Goal: Transaction & Acquisition: Book appointment/travel/reservation

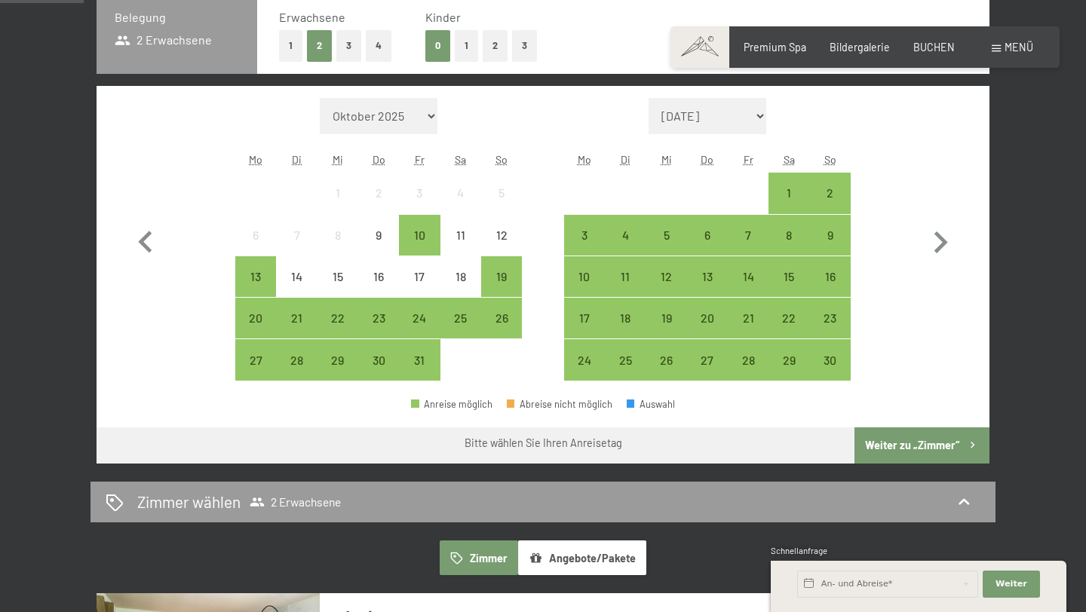
scroll to position [388, 0]
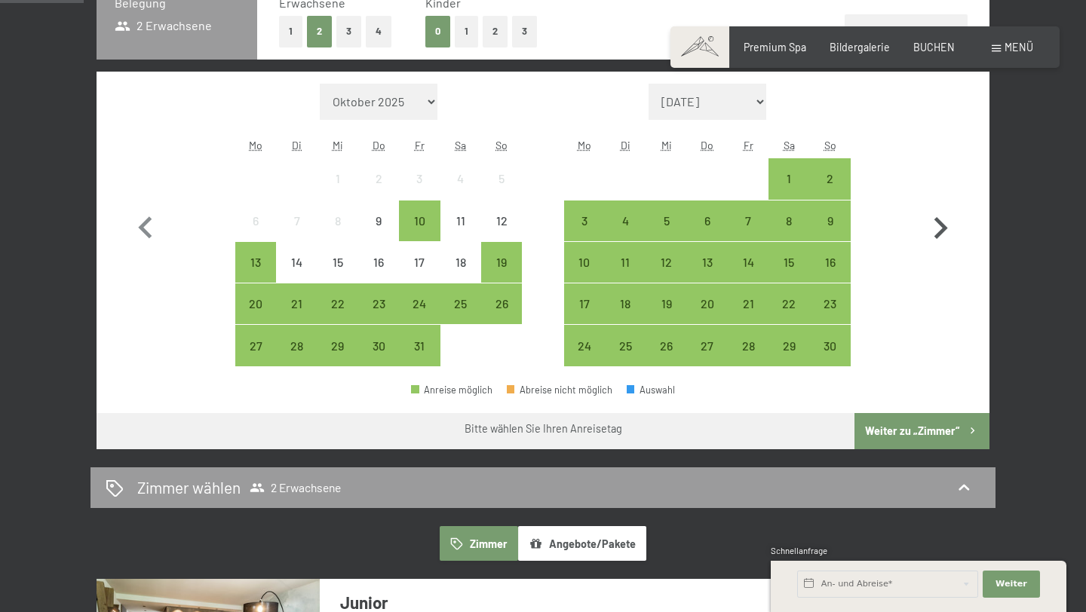
click at [938, 229] on icon "button" at bounding box center [941, 229] width 44 height 44
select select "2025-11-01"
select select "2025-12-01"
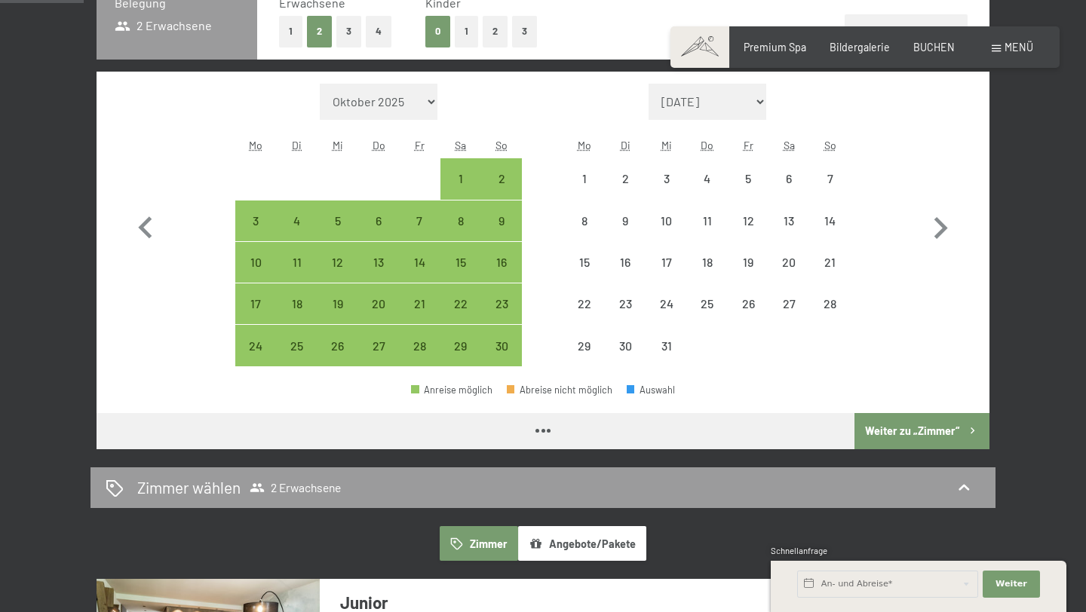
select select "2025-11-01"
select select "2025-12-01"
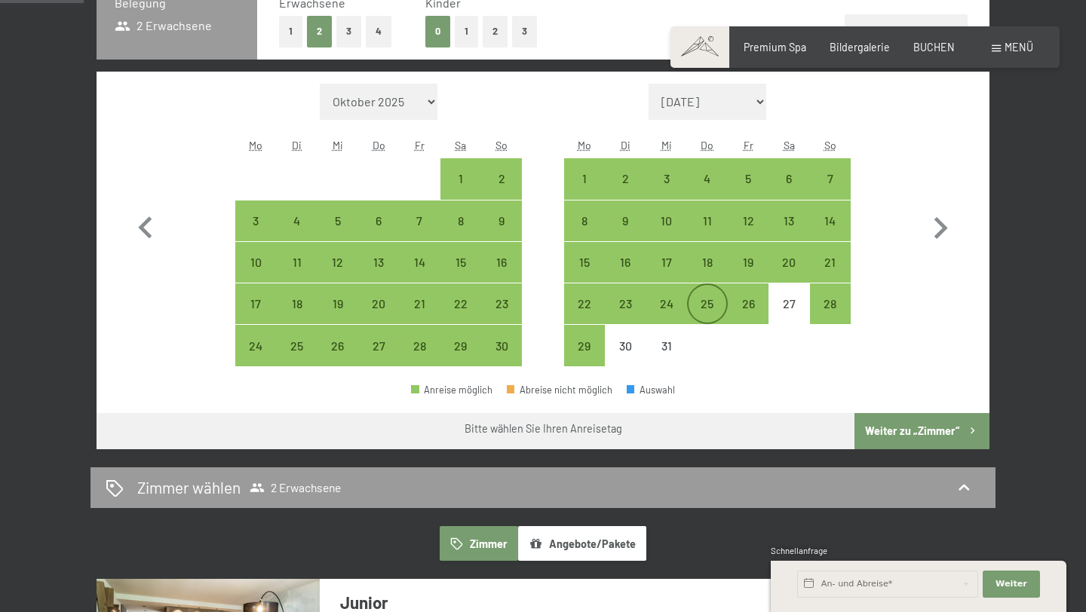
click at [704, 308] on div "25" at bounding box center [708, 317] width 38 height 38
select select "2025-11-01"
select select "2025-12-01"
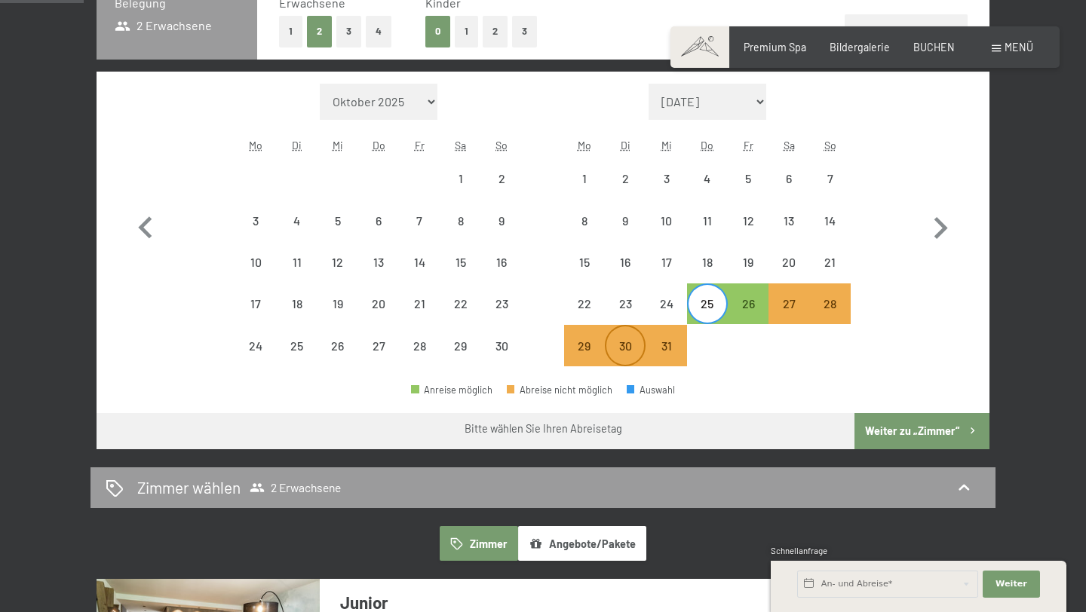
click at [640, 347] on div "30" at bounding box center [625, 359] width 38 height 38
select select "2025-11-01"
select select "2025-12-01"
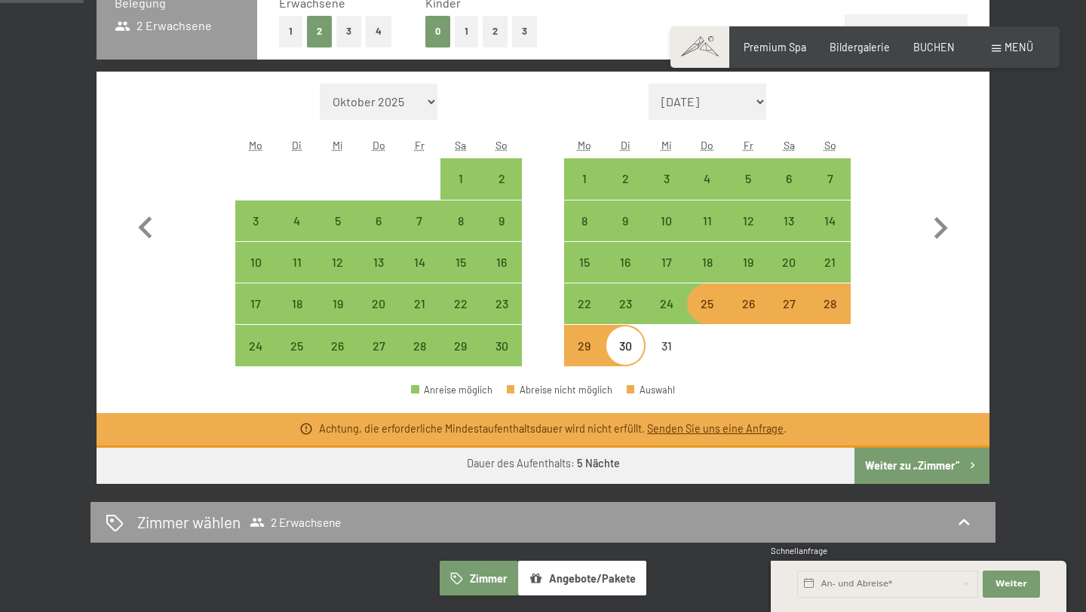
click at [919, 468] on button "Weiter zu „Zimmer“" at bounding box center [921, 466] width 135 height 36
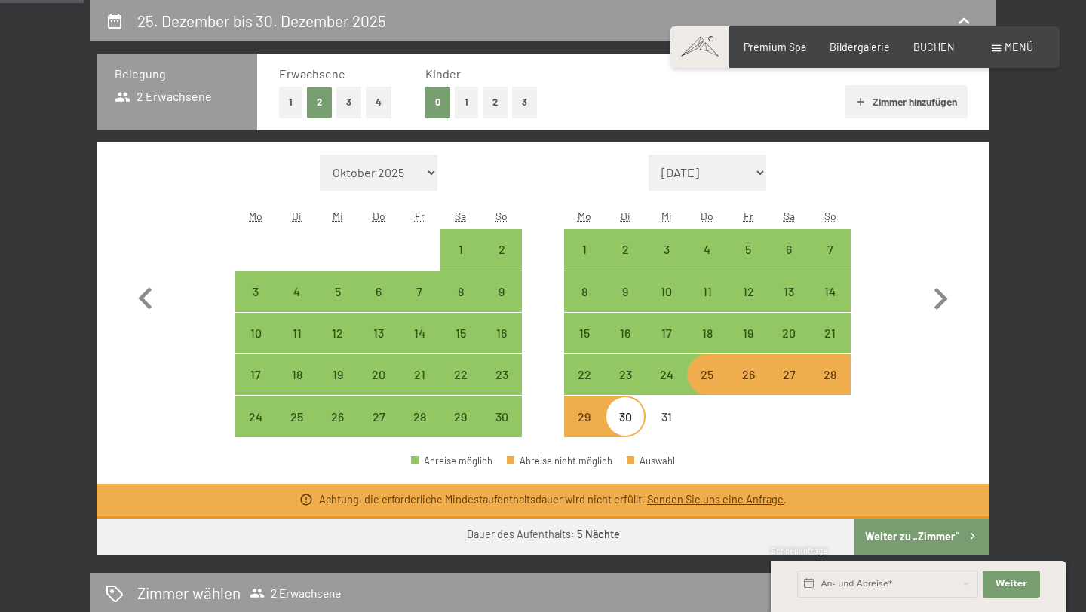
select select "2025-11-01"
select select "2025-12-01"
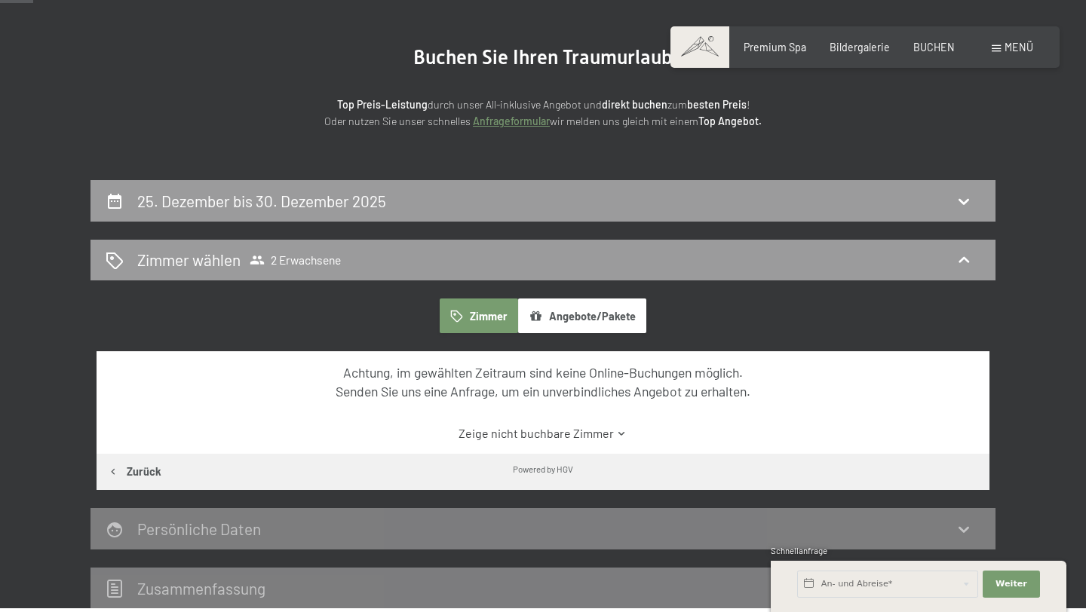
scroll to position [0, 0]
